Goal: Browse casually: Explore the website without a specific task or goal

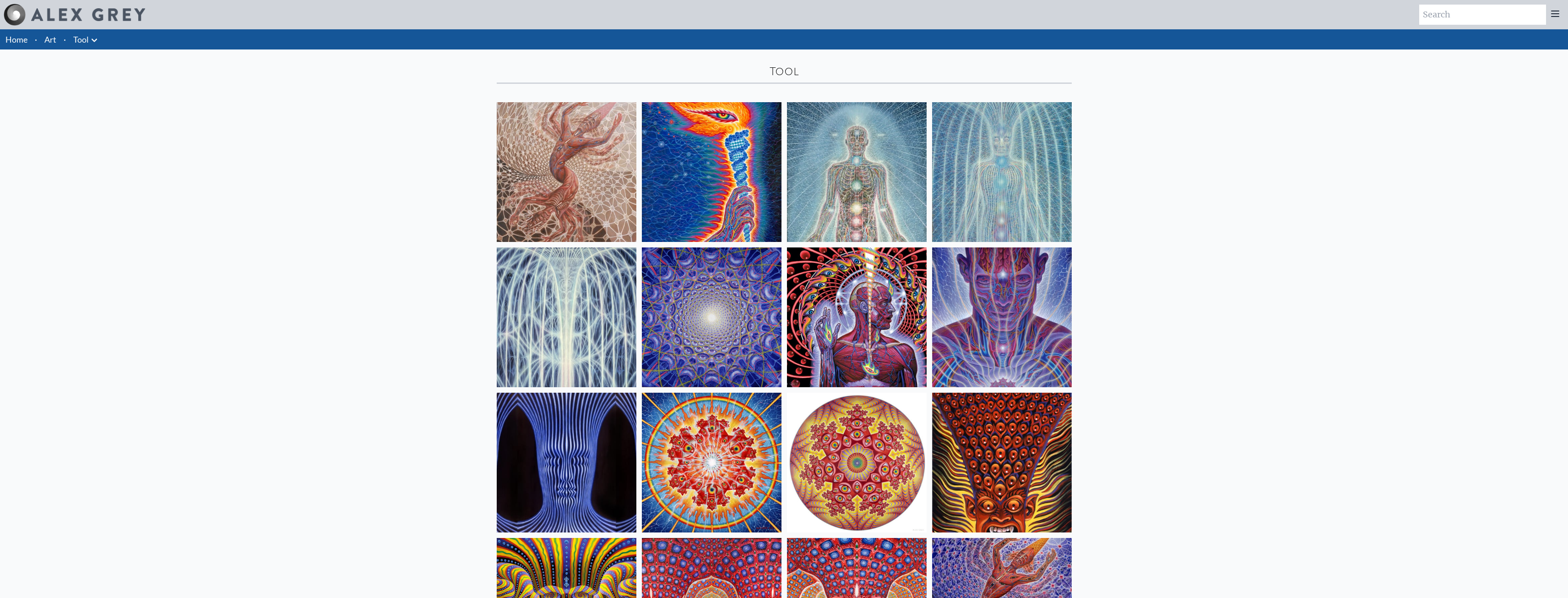
click at [908, 322] on img at bounding box center [857, 317] width 140 height 140
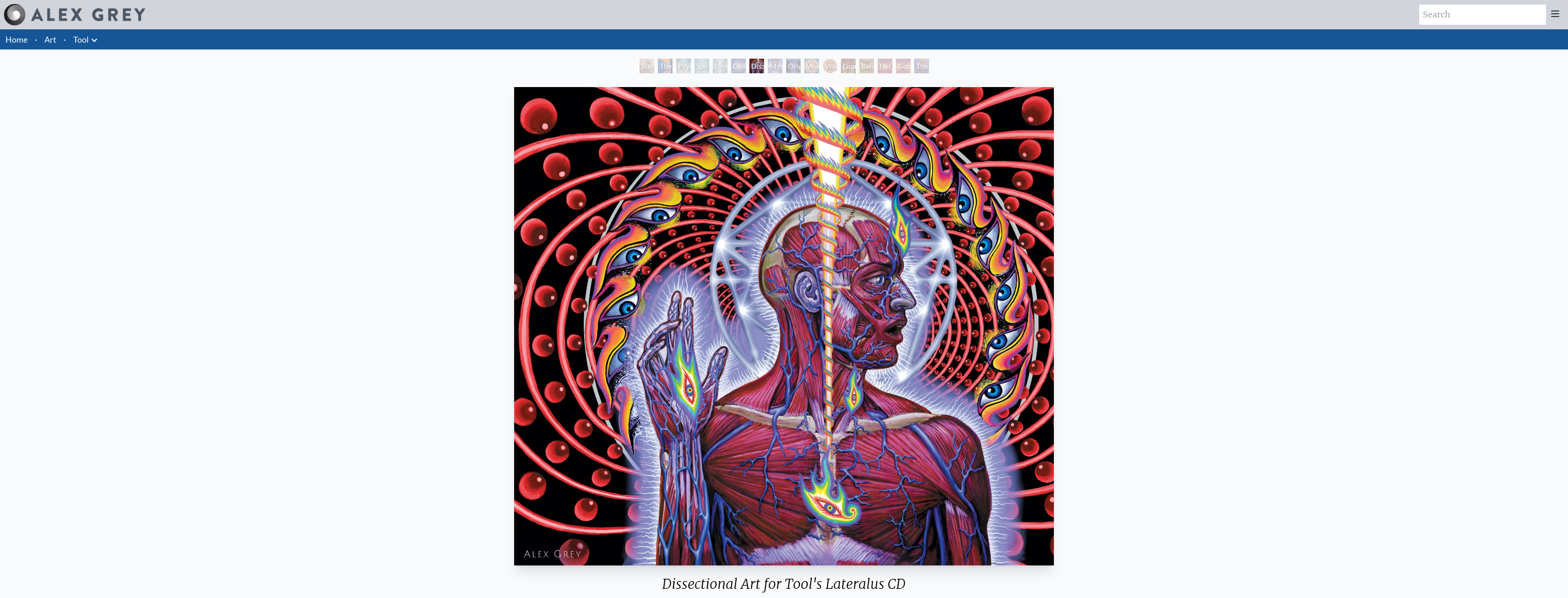
click at [772, 63] on div "Mystic Eye" at bounding box center [774, 66] width 14 height 14
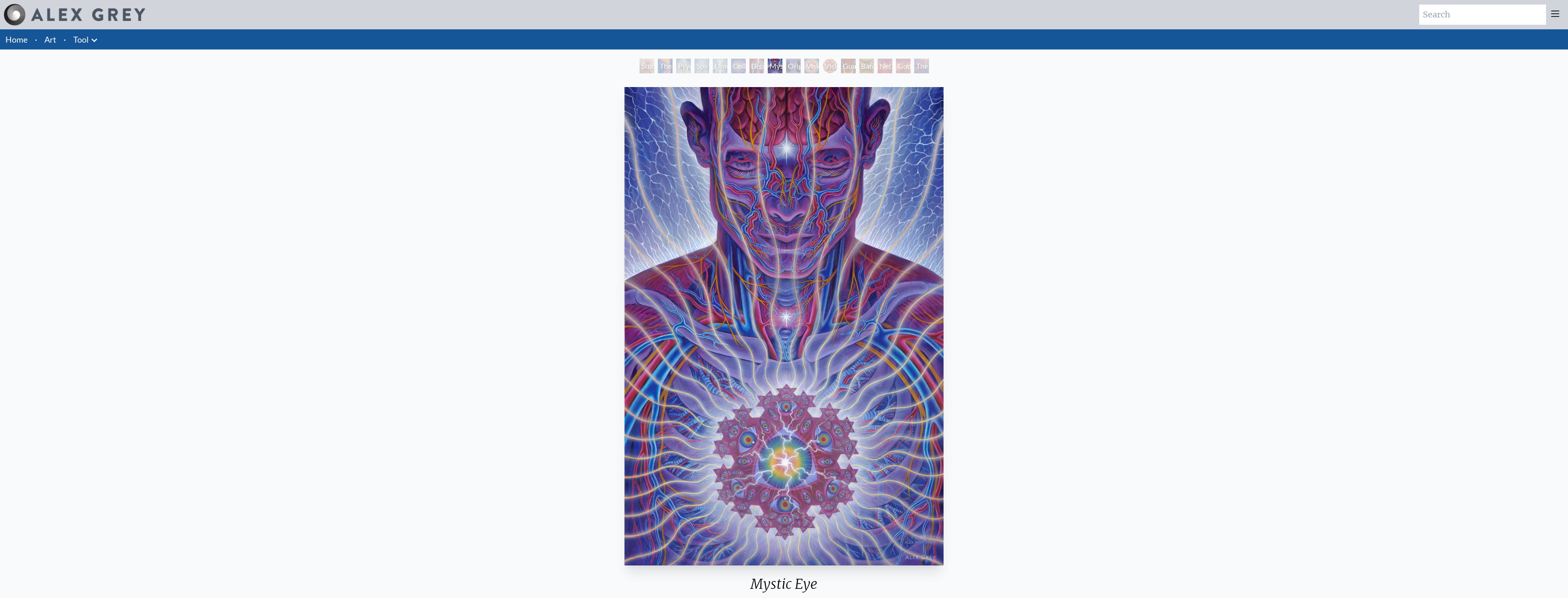
click at [992, 194] on div "Mystic Eye 2018, acrylic on linen, 24 x 30 in. Visit the CoSM Shop CoSM Symbol …" at bounding box center [783, 482] width 1553 height 798
click at [931, 207] on img "8 / 16" at bounding box center [784, 326] width 319 height 478
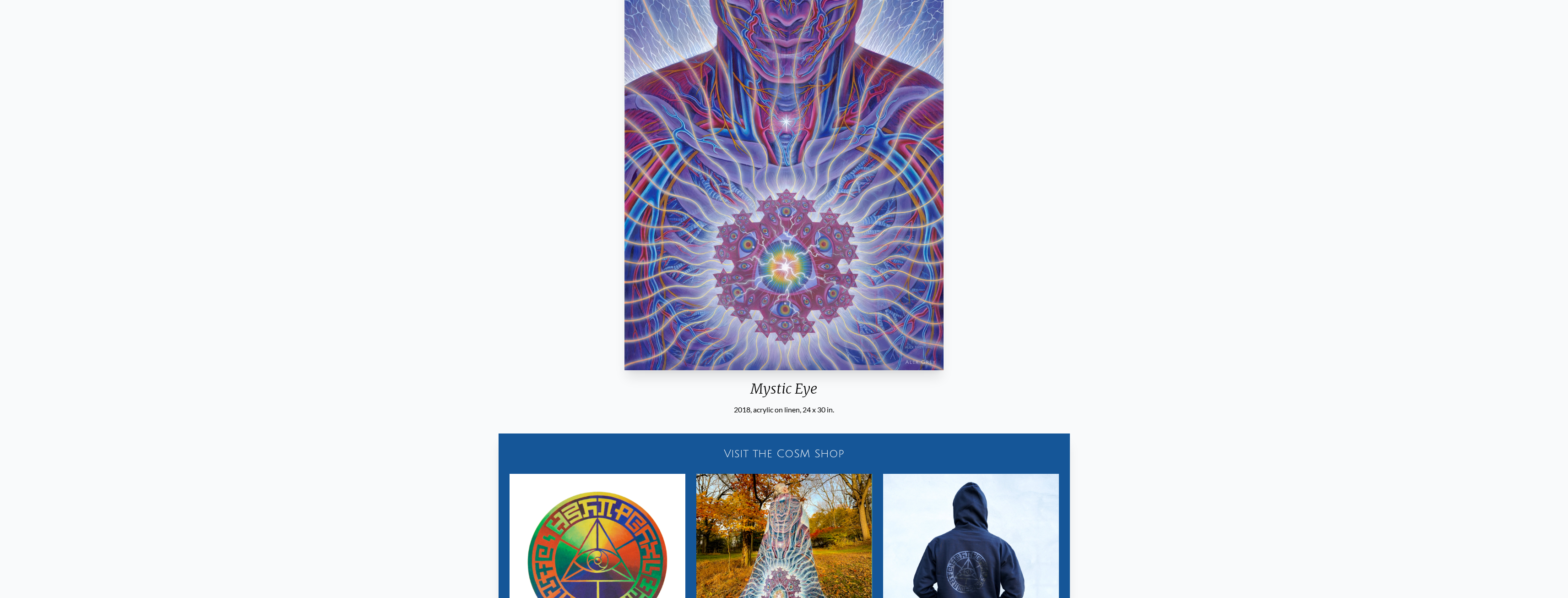
scroll to position [183, 0]
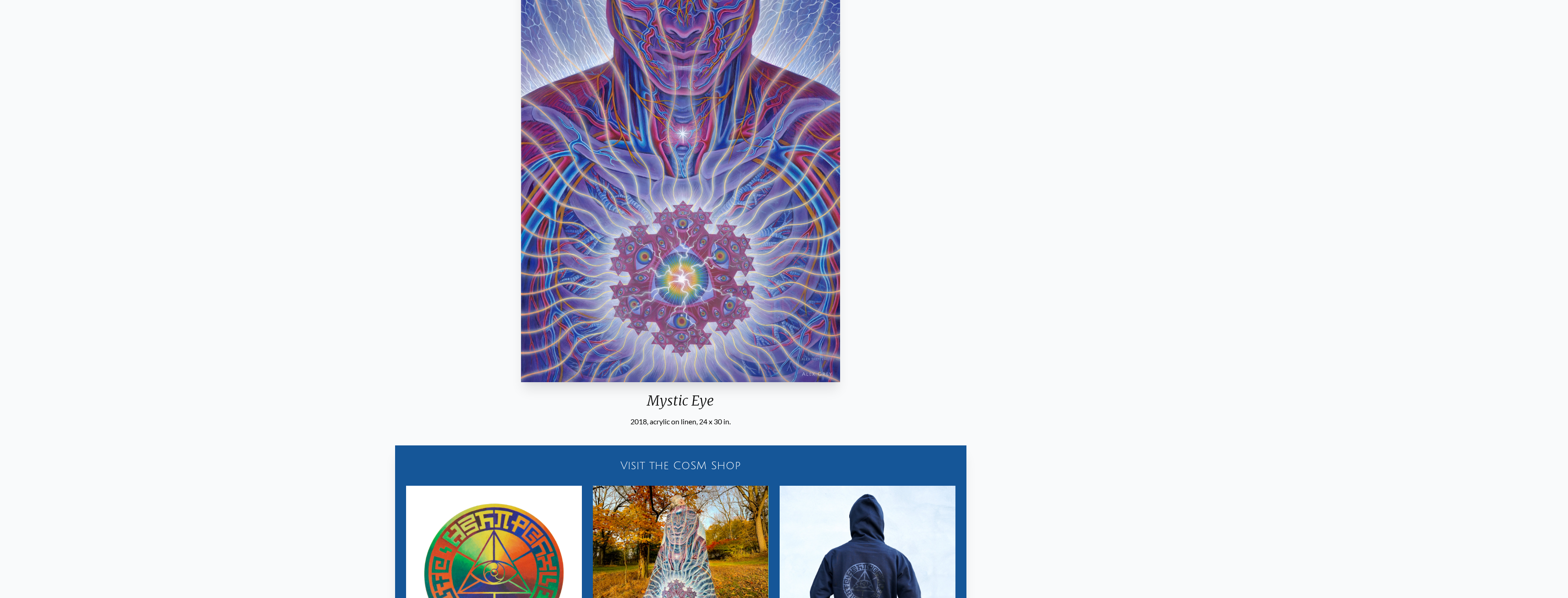
click at [672, 282] on img "8 / 16" at bounding box center [680, 143] width 319 height 478
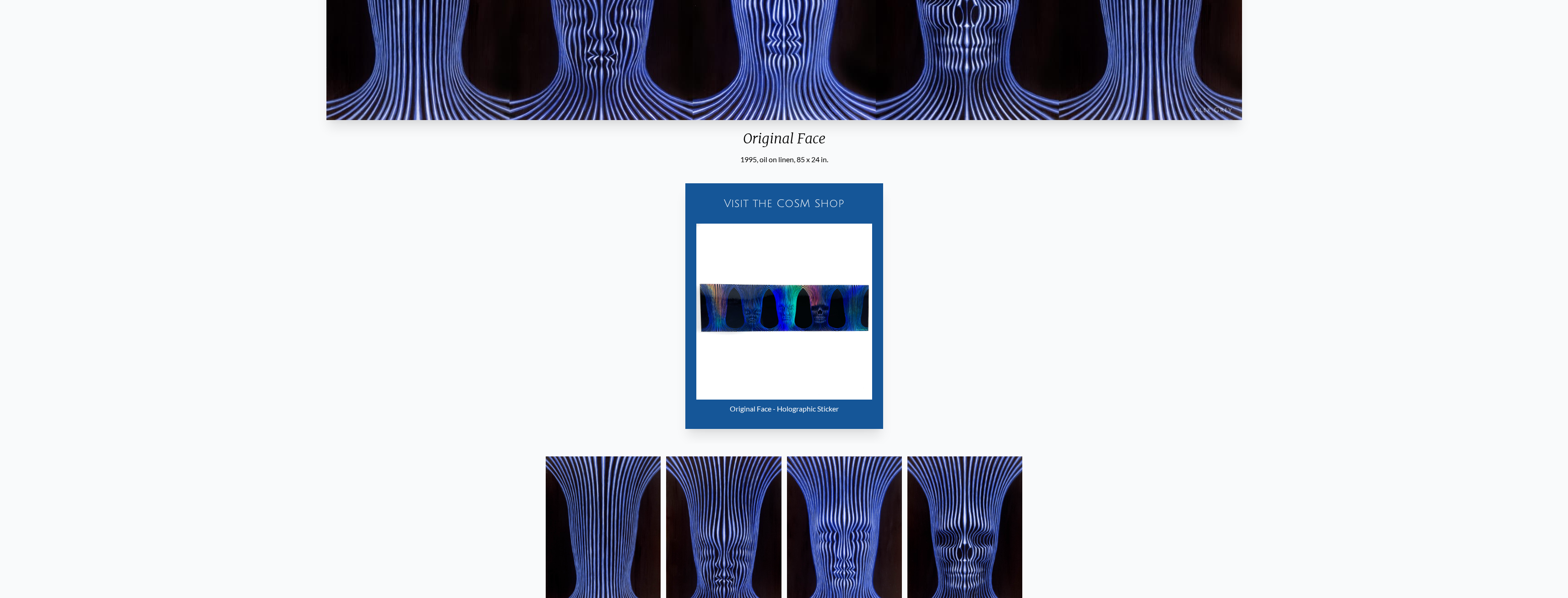
scroll to position [229, 0]
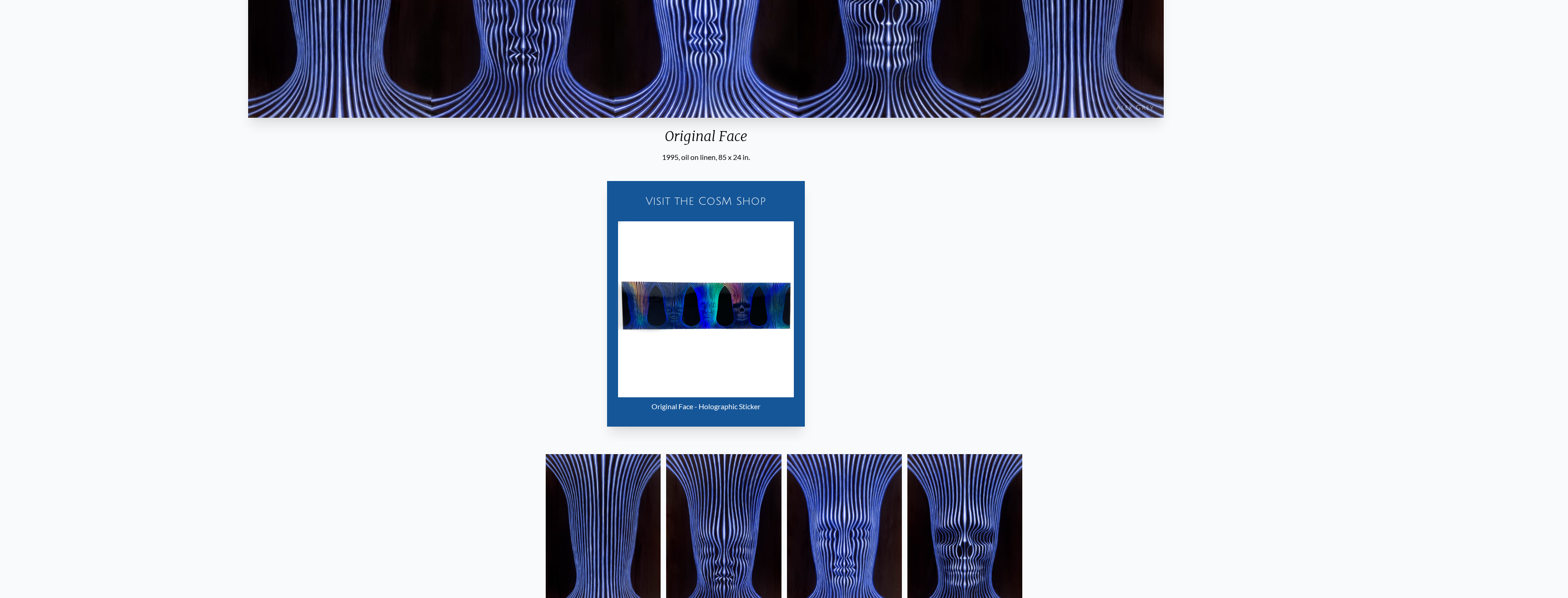
click at [430, 274] on div "Visit the CoSM Shop Original Face - Holographic Sticker" at bounding box center [706, 298] width 1553 height 271
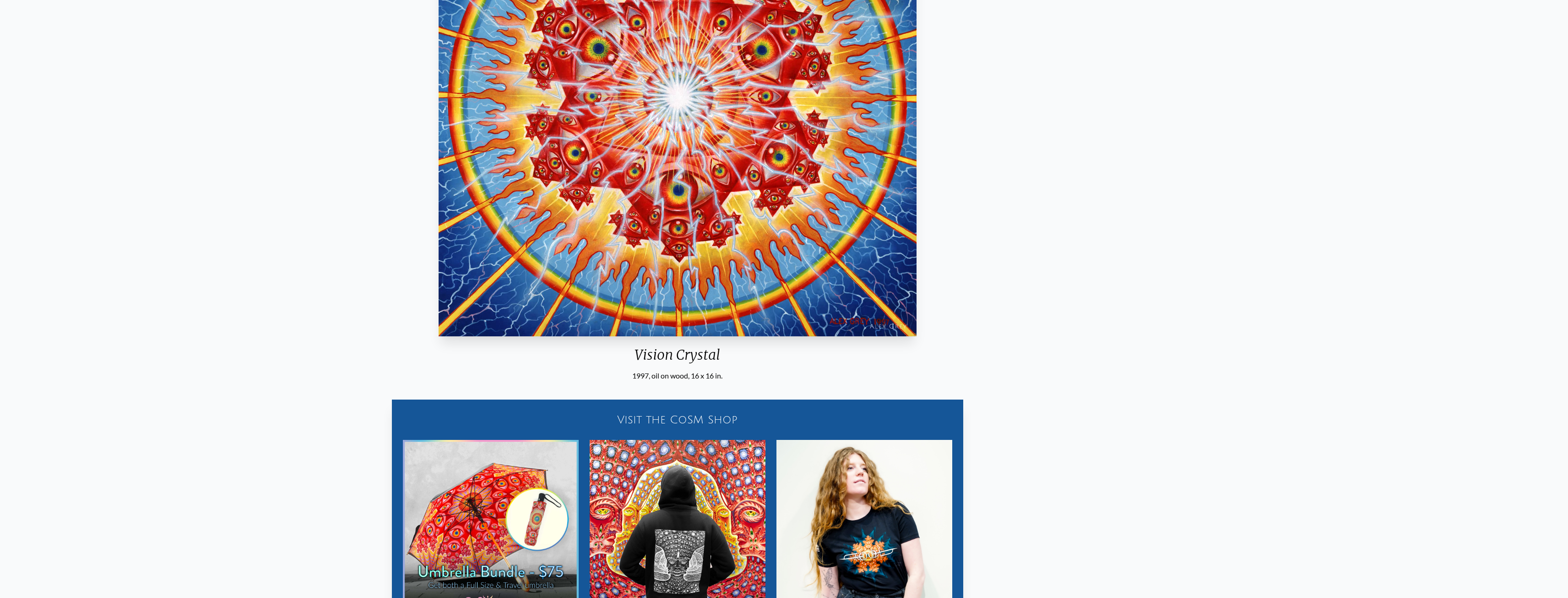
click at [934, 270] on div "Vision Crystal 1997, oil on wood, 16 x 16 in. Visit the CoSM Shop Bundle & Save…" at bounding box center [677, 253] width 1553 height 798
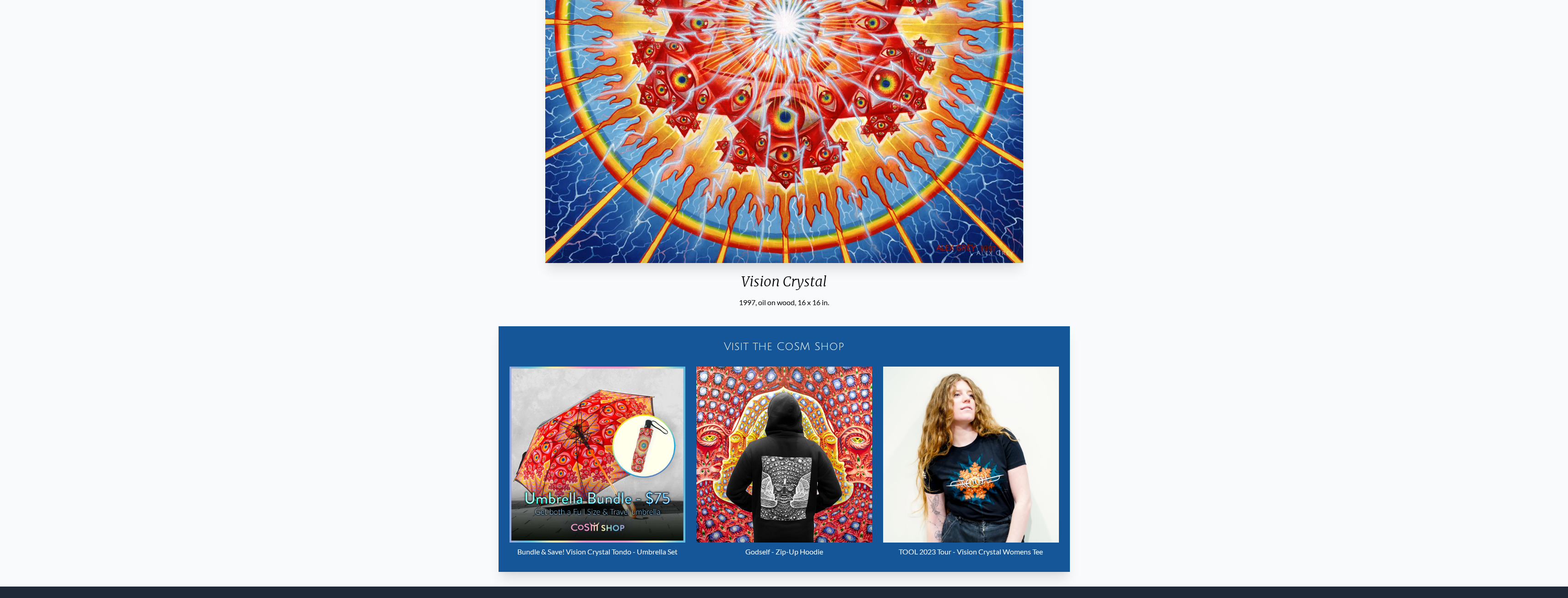
scroll to position [320, 0]
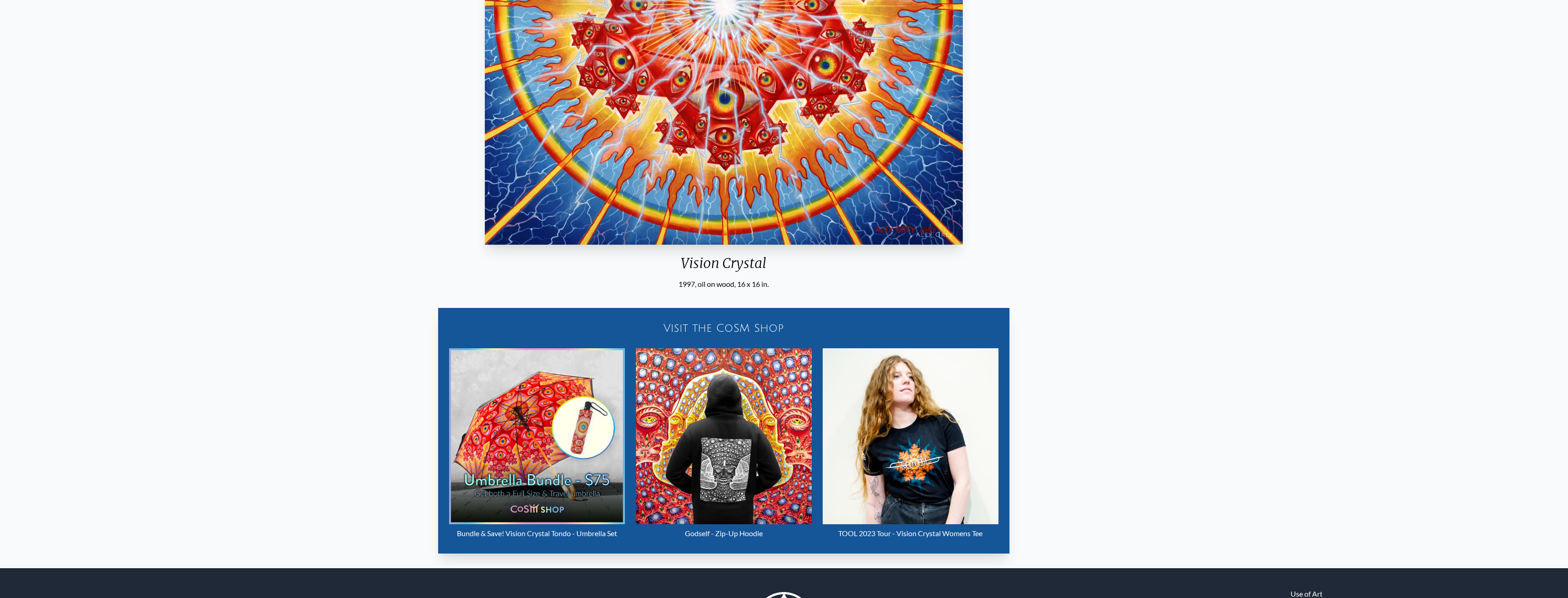
click at [484, 164] on img "10 / 16" at bounding box center [723, 6] width 478 height 478
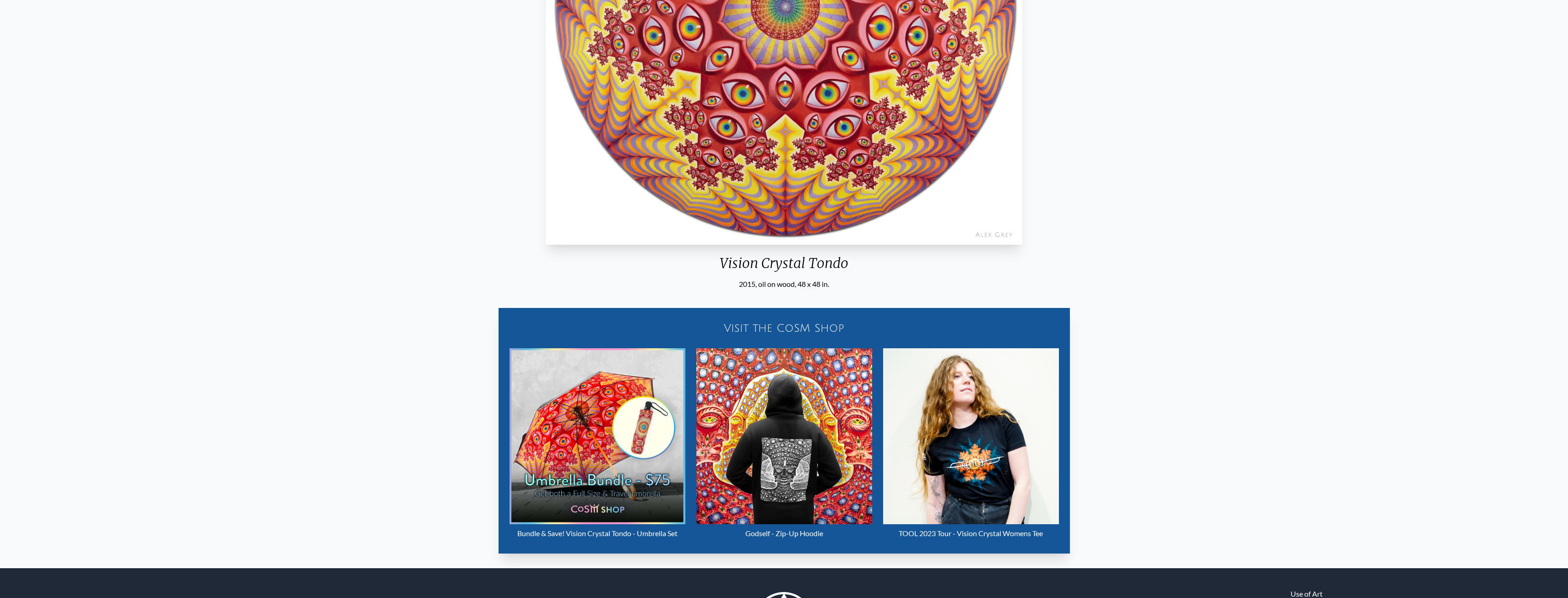
click at [545, 196] on img "11 / 16" at bounding box center [783, 6] width 476 height 478
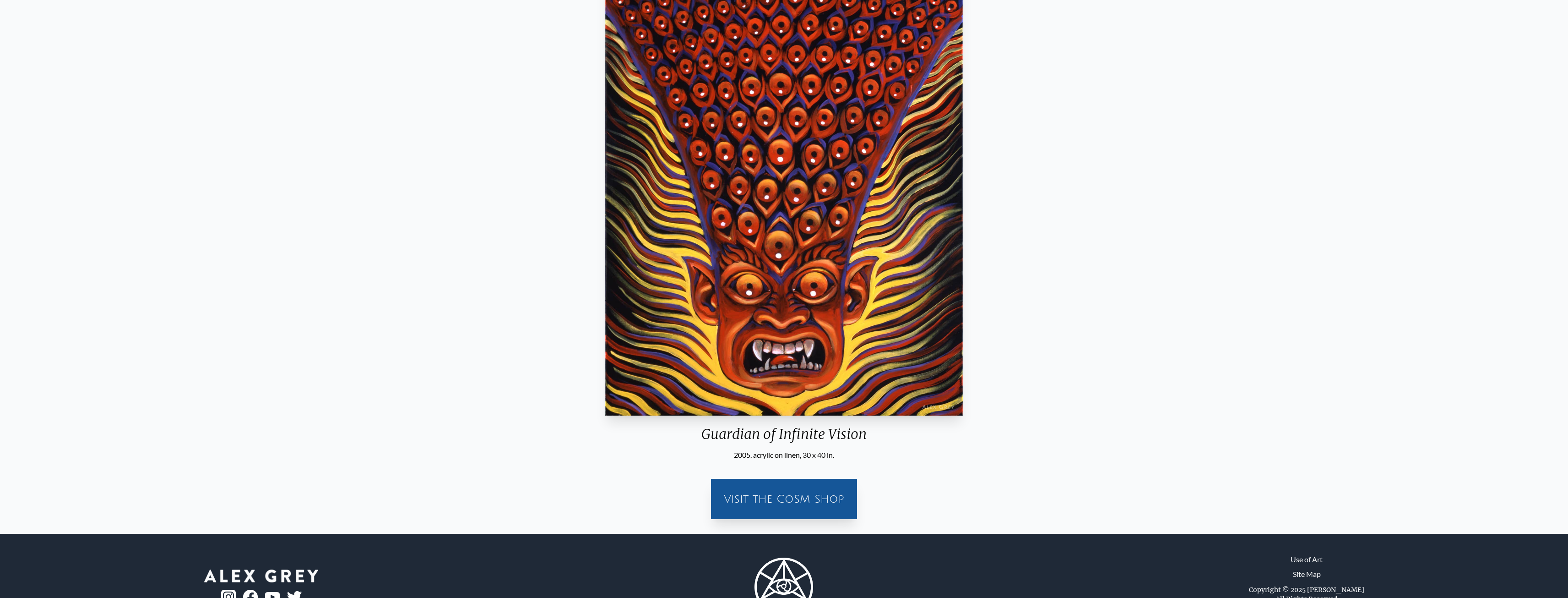
scroll to position [146, 0]
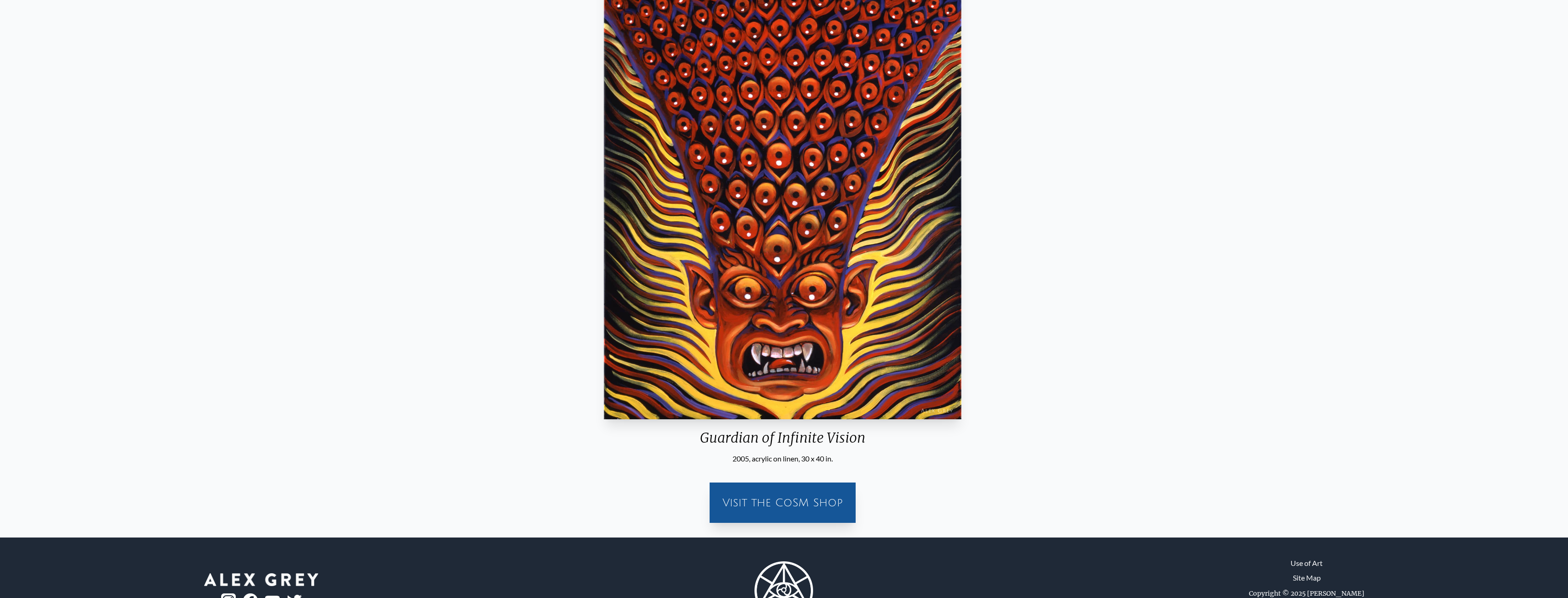
click at [676, 256] on div "Guardian of Infinite Vision 2005, acrylic on linen, 30 x 40 in. Visit the CoSM …" at bounding box center [782, 233] width 1553 height 592
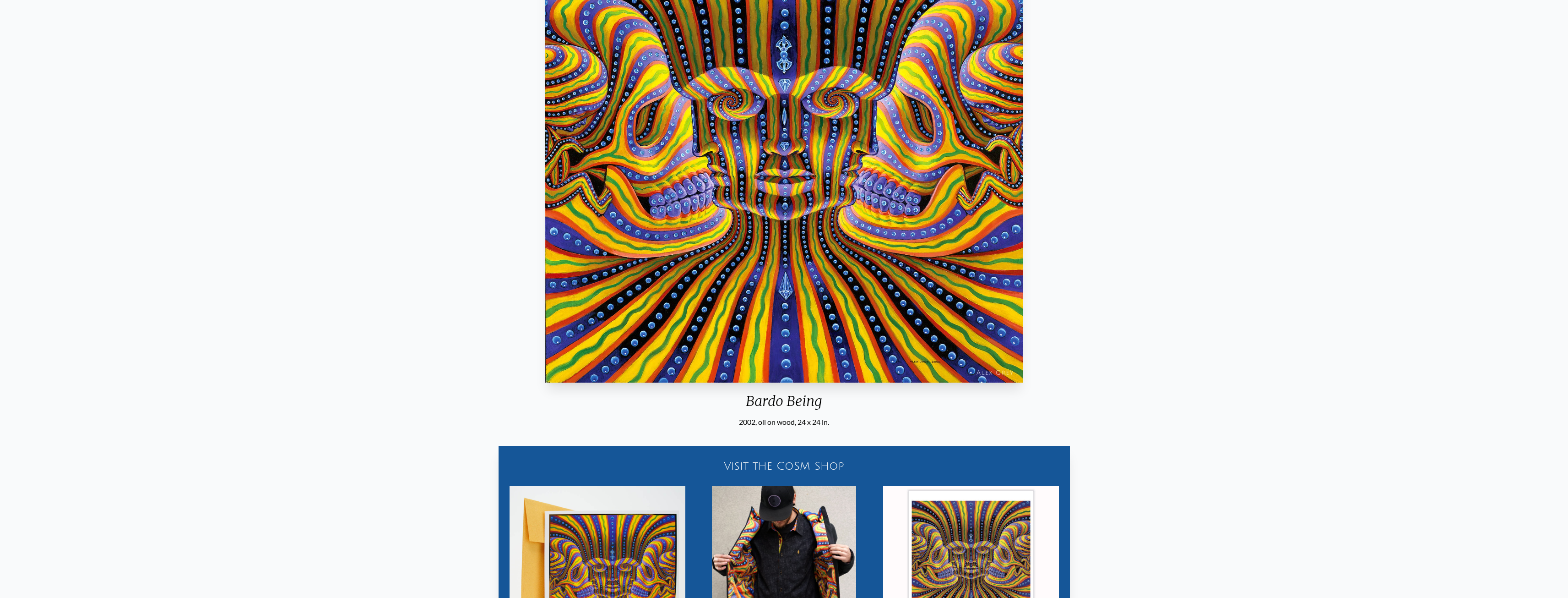
scroll to position [283, 0]
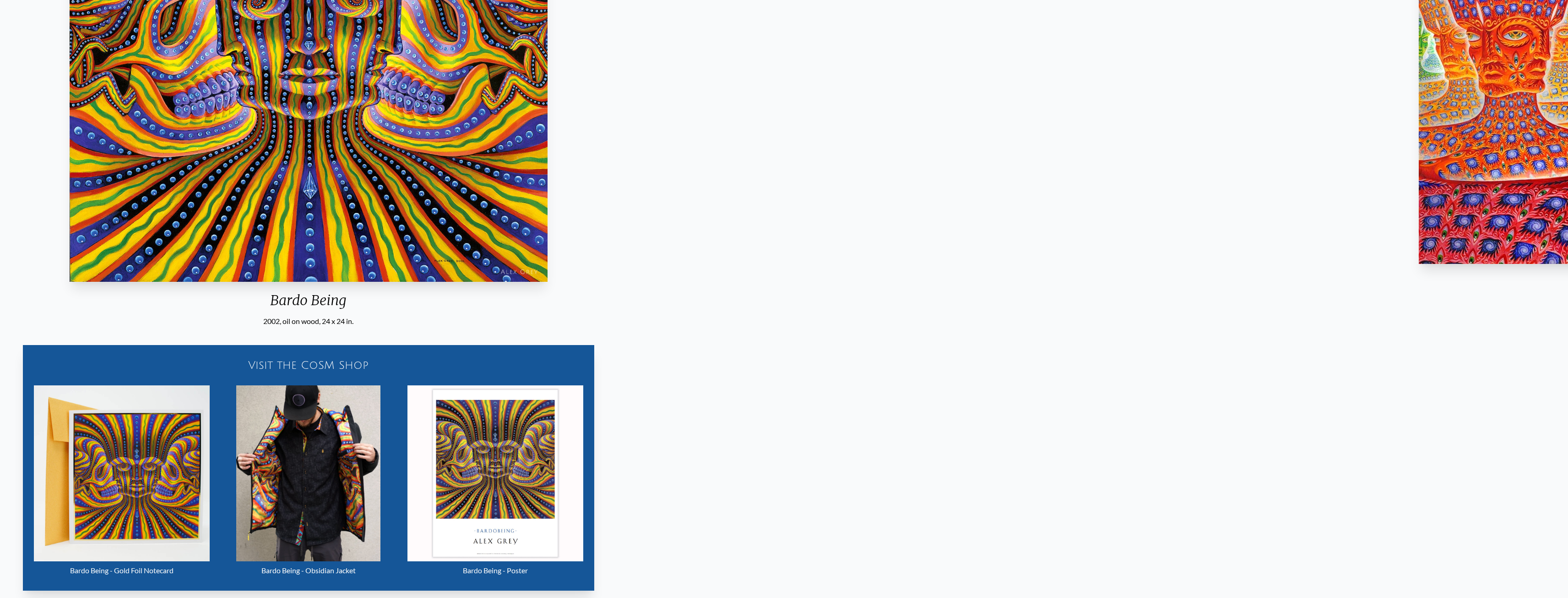
click at [477, 211] on img "13 / 16" at bounding box center [308, 42] width 478 height 478
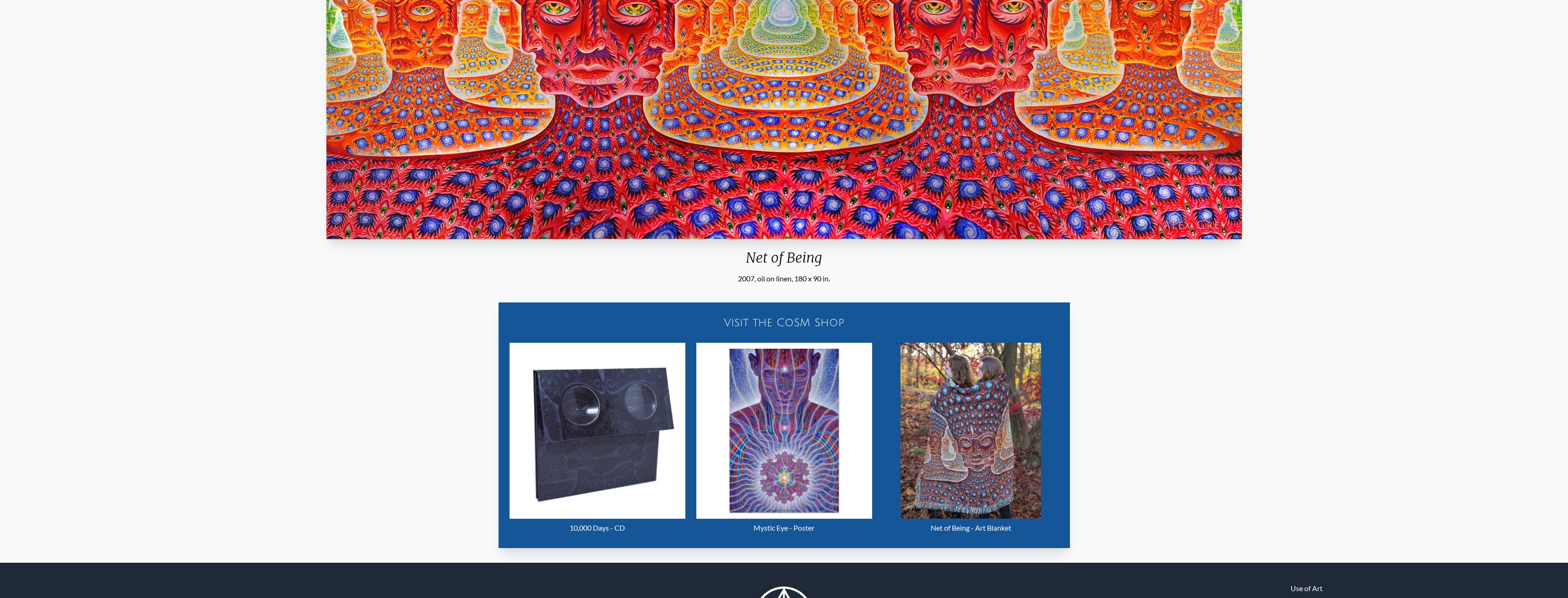
scroll to position [329, 0]
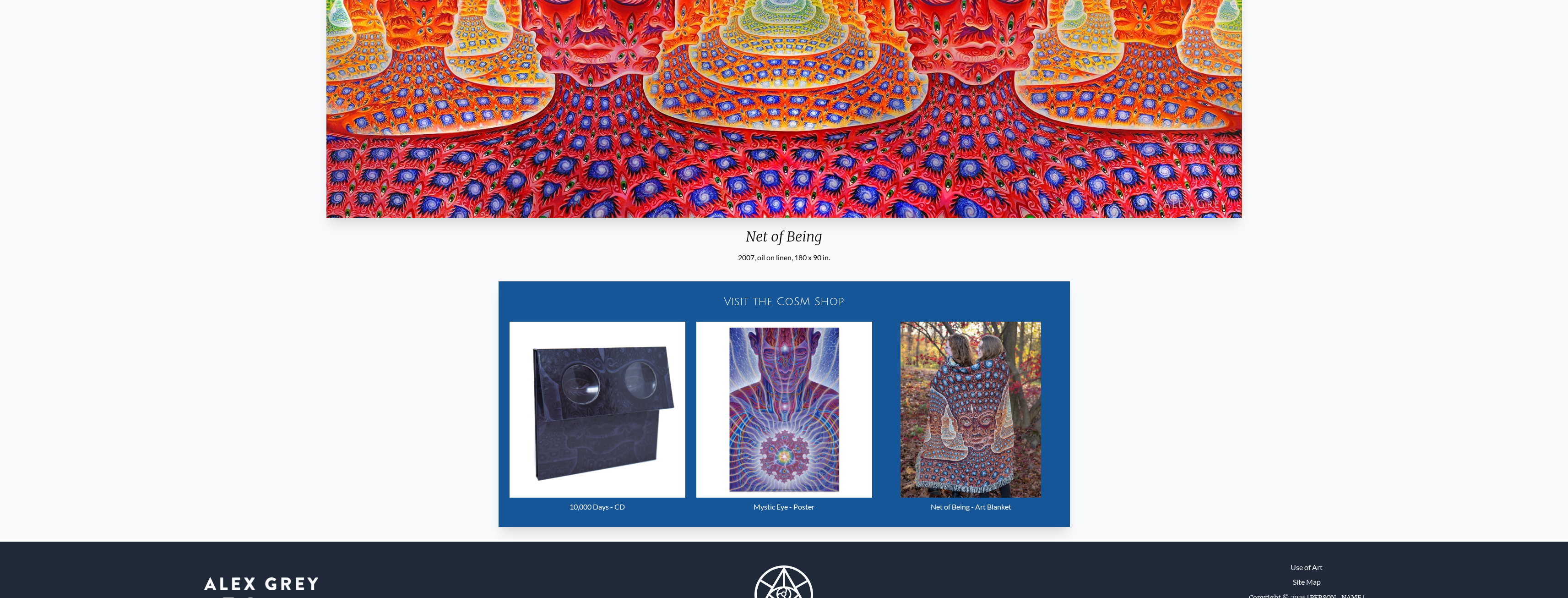
click at [1016, 422] on img "14 / 16" at bounding box center [970, 409] width 140 height 176
